Goal: Navigation & Orientation: Go to known website

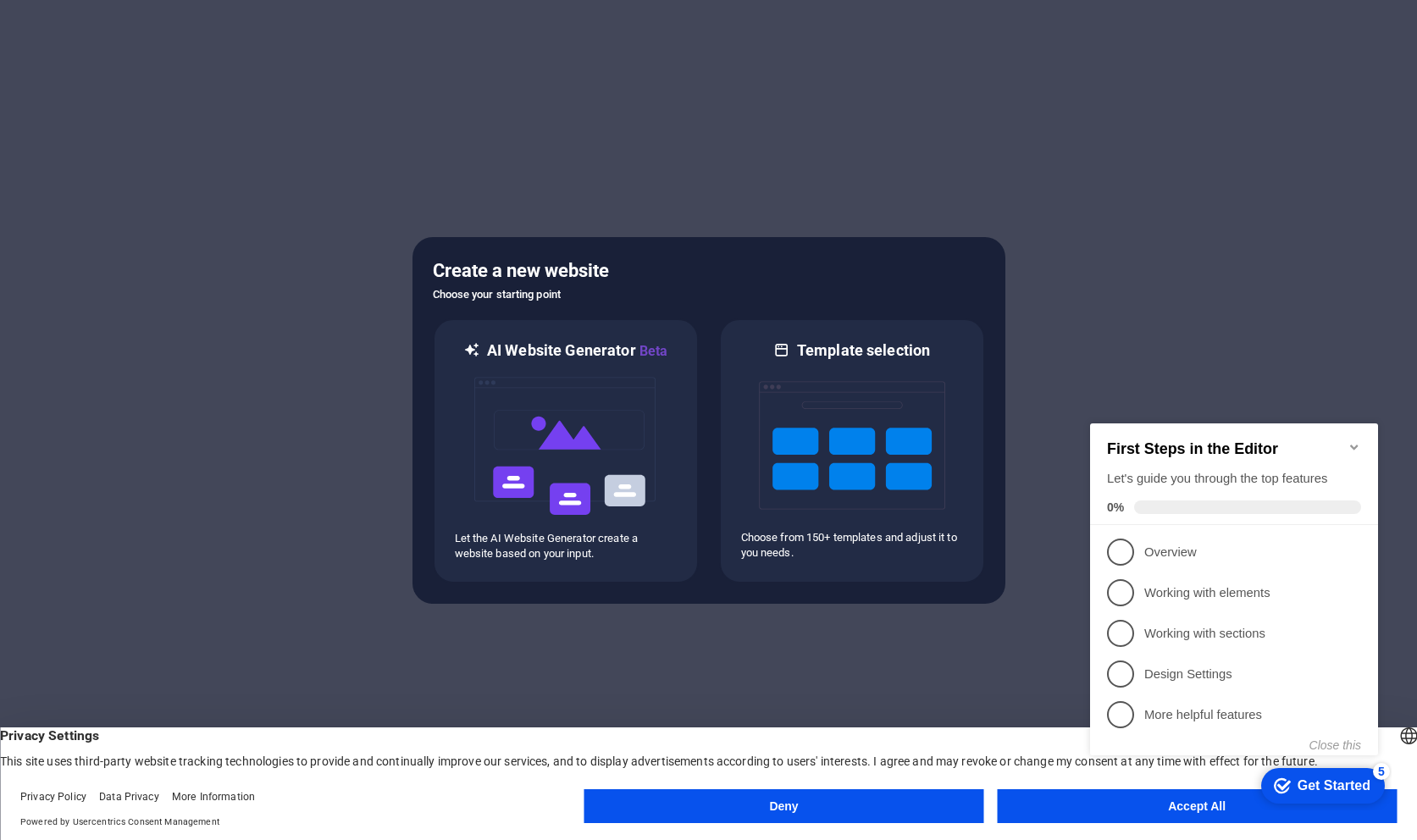
click at [887, 812] on button "Deny" at bounding box center [784, 806] width 400 height 34
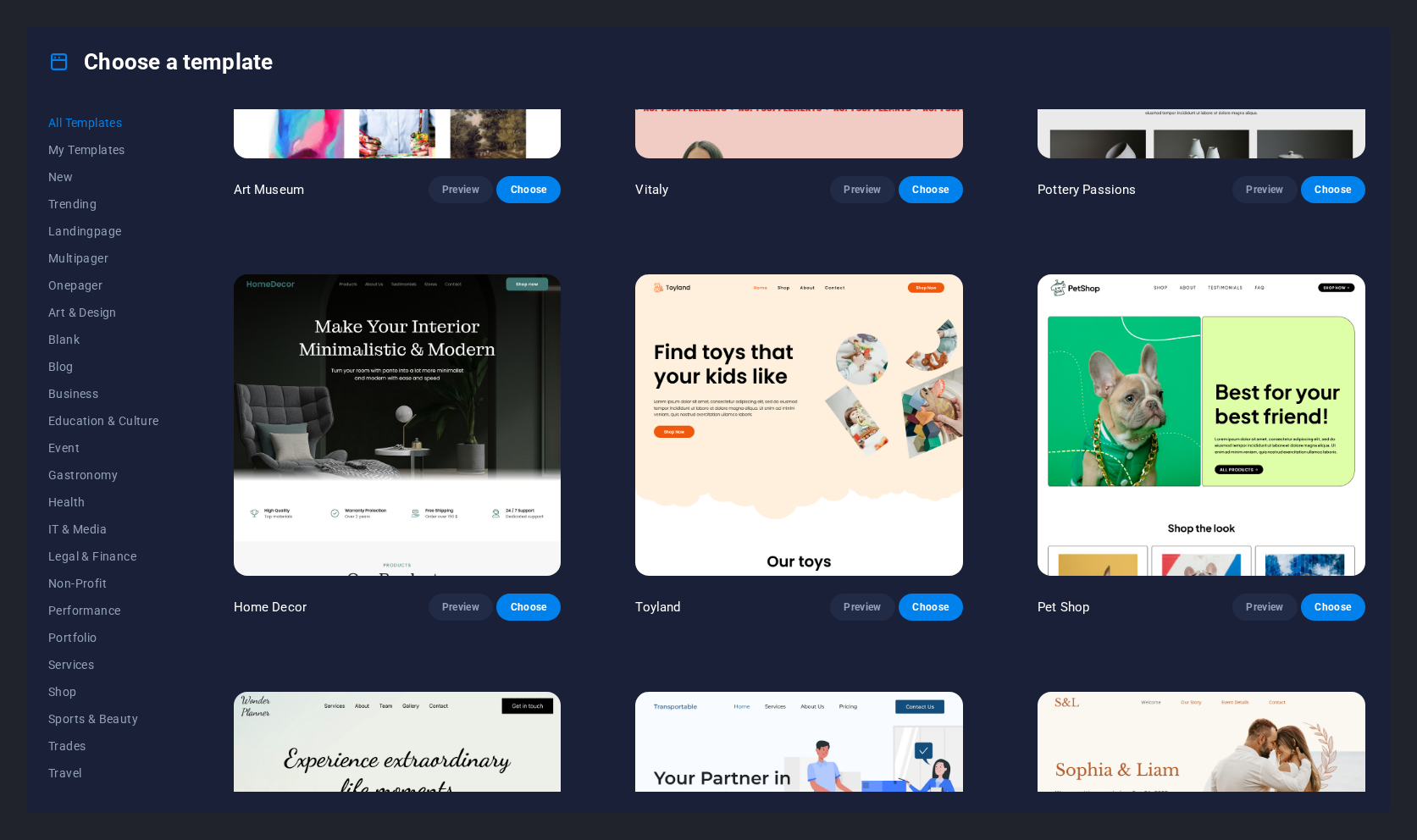
scroll to position [681, 0]
